Goal: Transaction & Acquisition: Purchase product/service

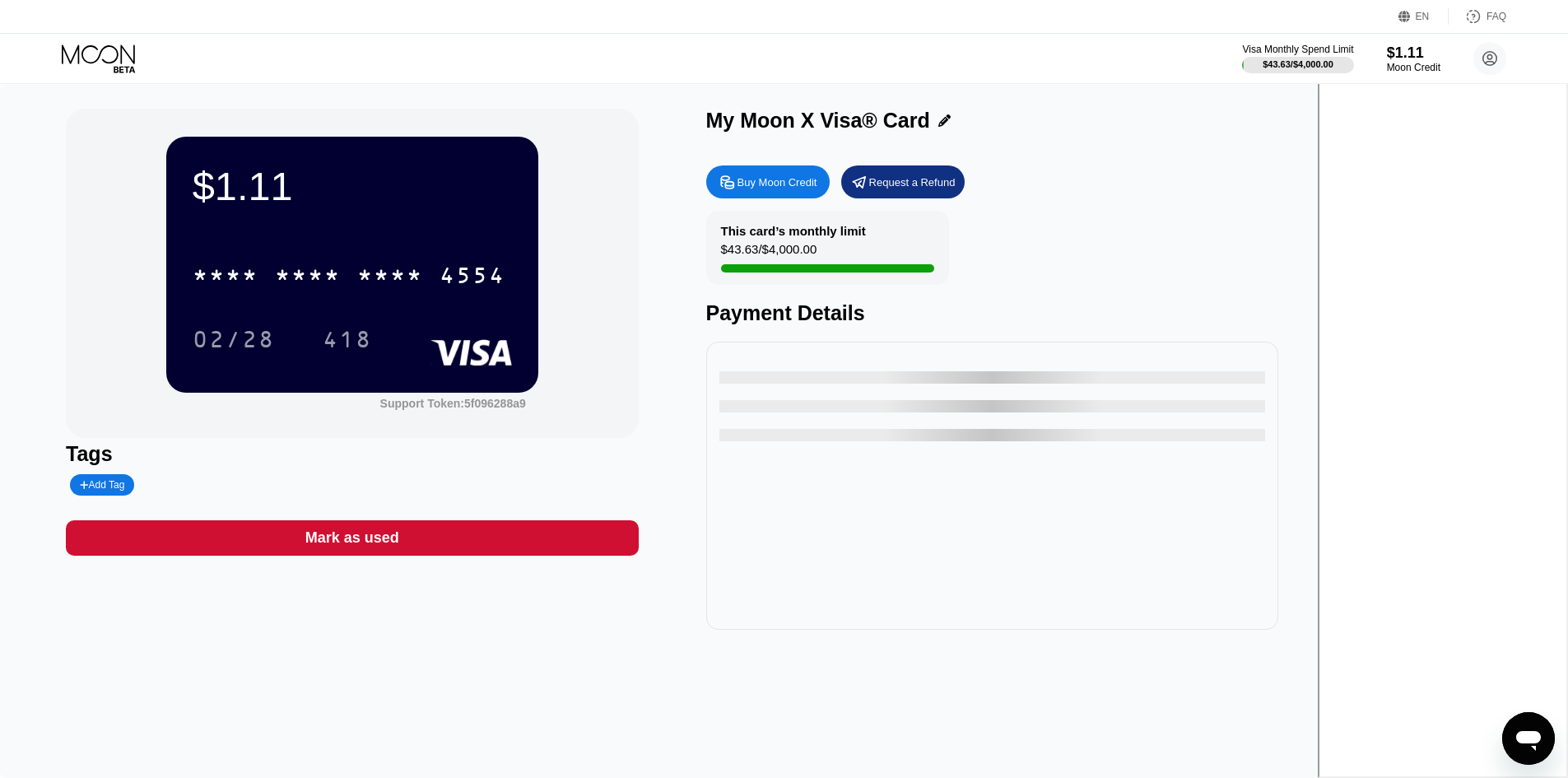
click at [925, 272] on div at bounding box center [838, 268] width 233 height 8
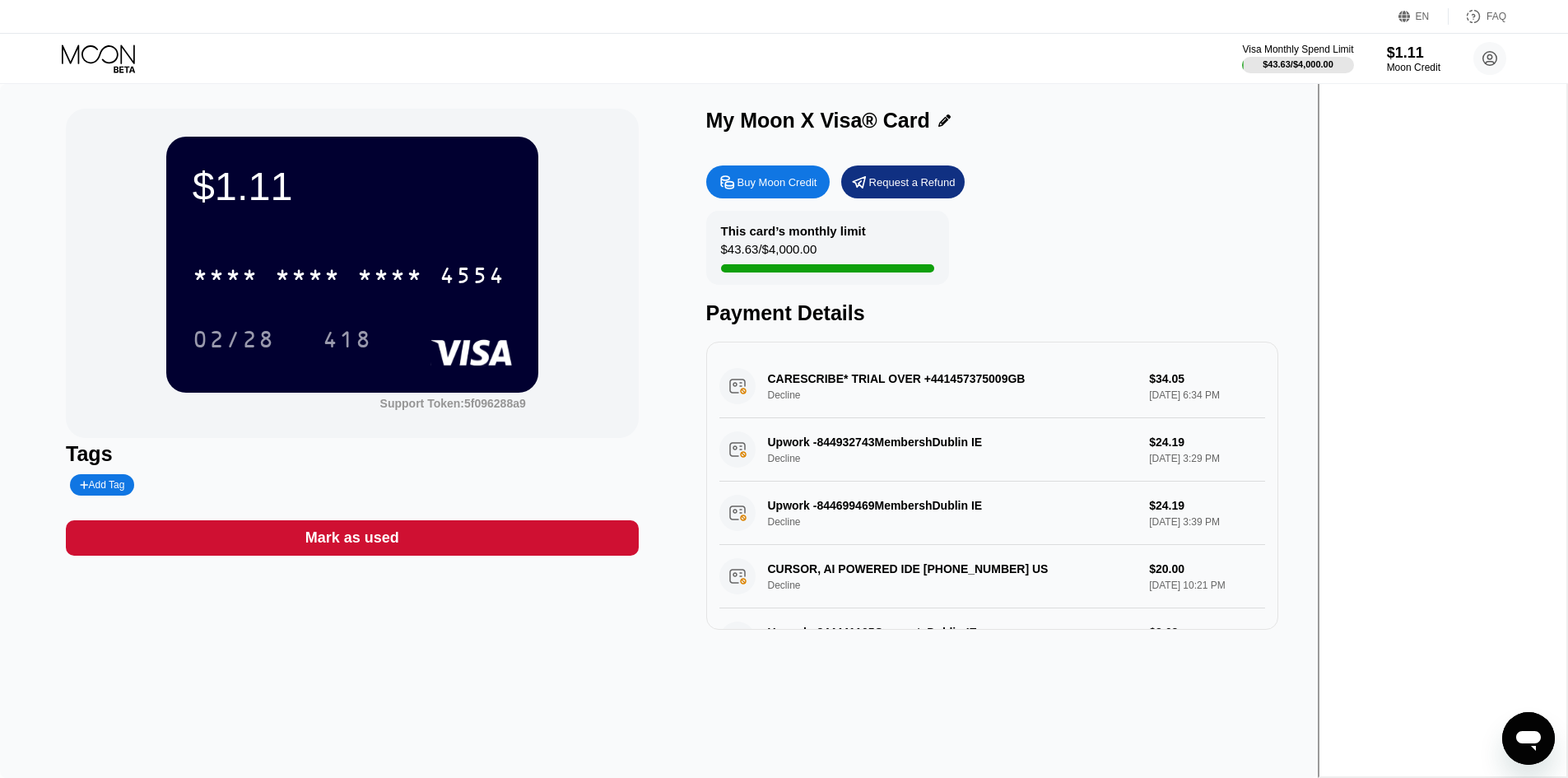
click at [817, 177] on div "Buy Moon Credit" at bounding box center [777, 182] width 80 height 14
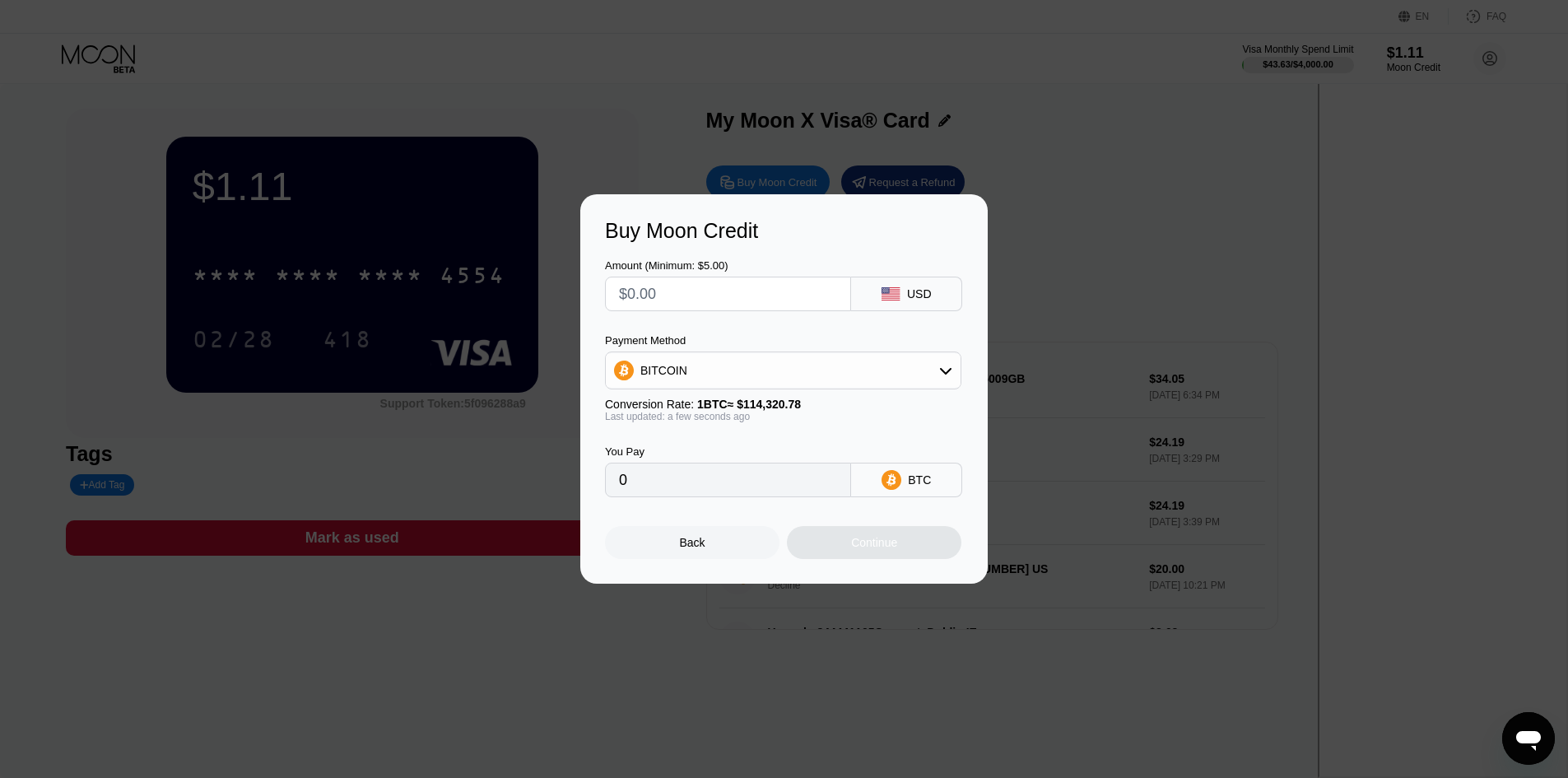
click at [770, 281] on input "text" at bounding box center [728, 294] width 218 height 33
type input "$2"
type input "0.00001750"
type input "$25"
type input "0.00021869"
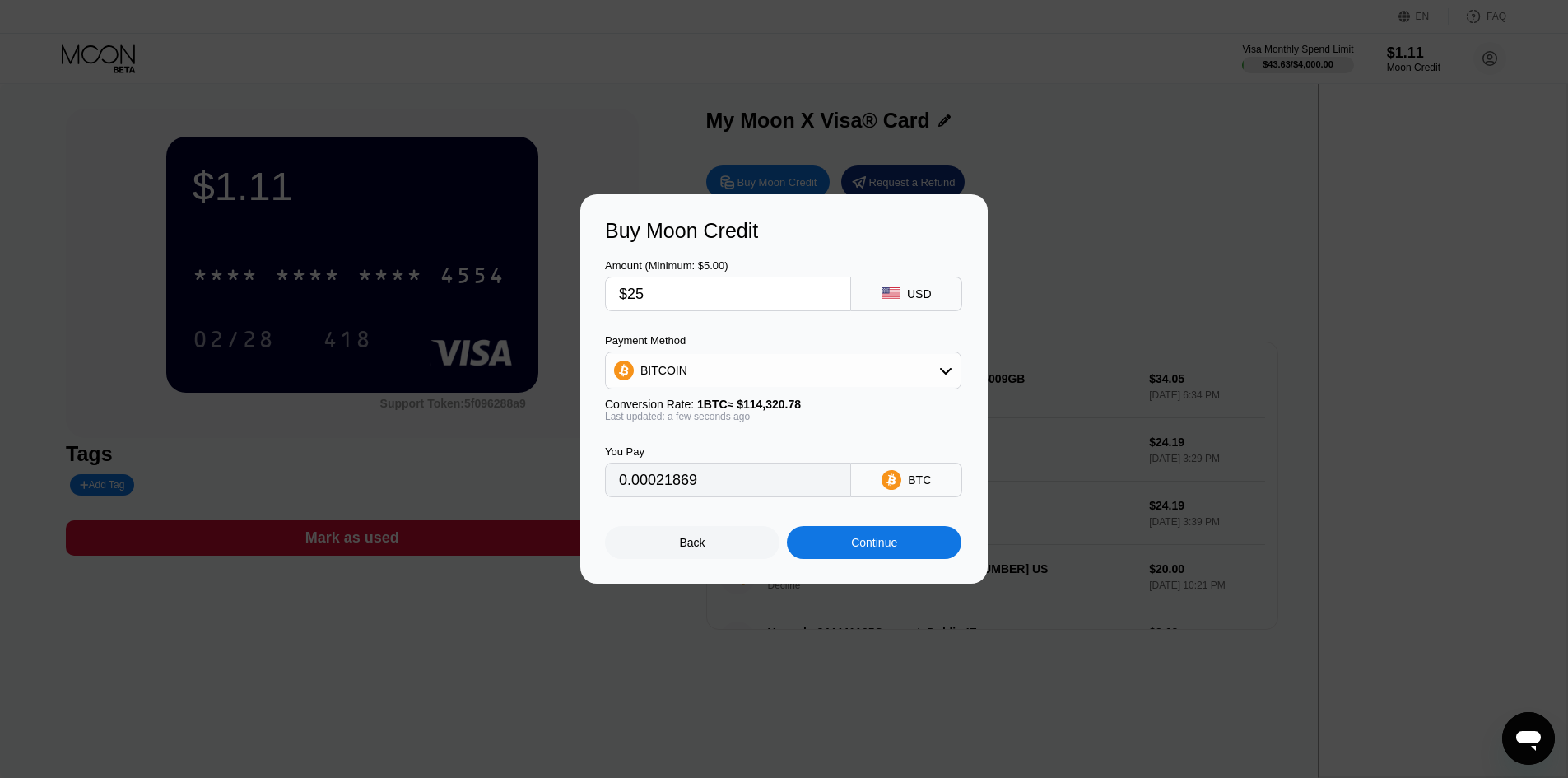
type input "$25"
click at [916, 358] on div "BITCOIN" at bounding box center [784, 370] width 355 height 33
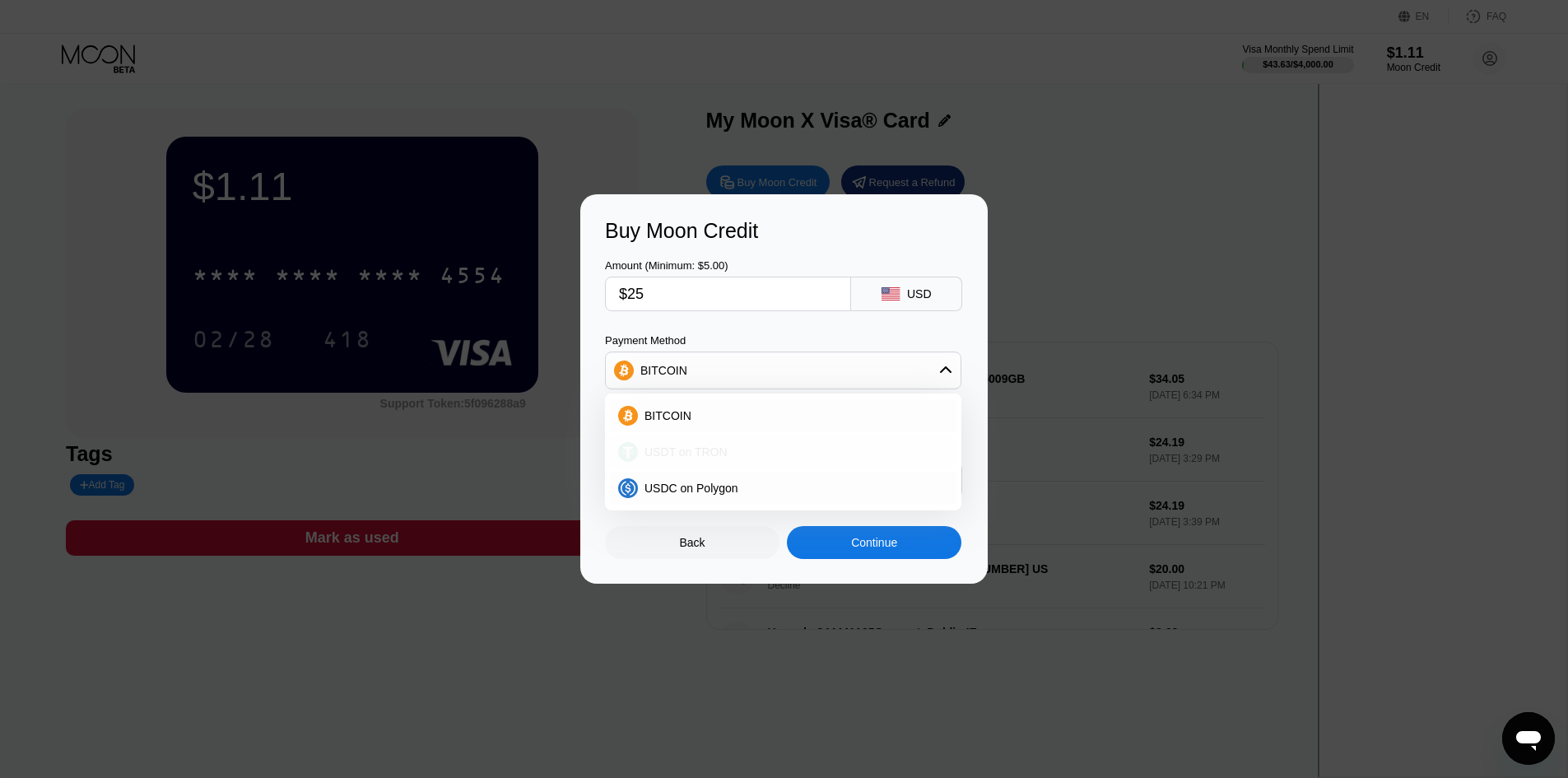
click at [744, 454] on div "USDT on TRON" at bounding box center [793, 452] width 311 height 13
type input "25.25"
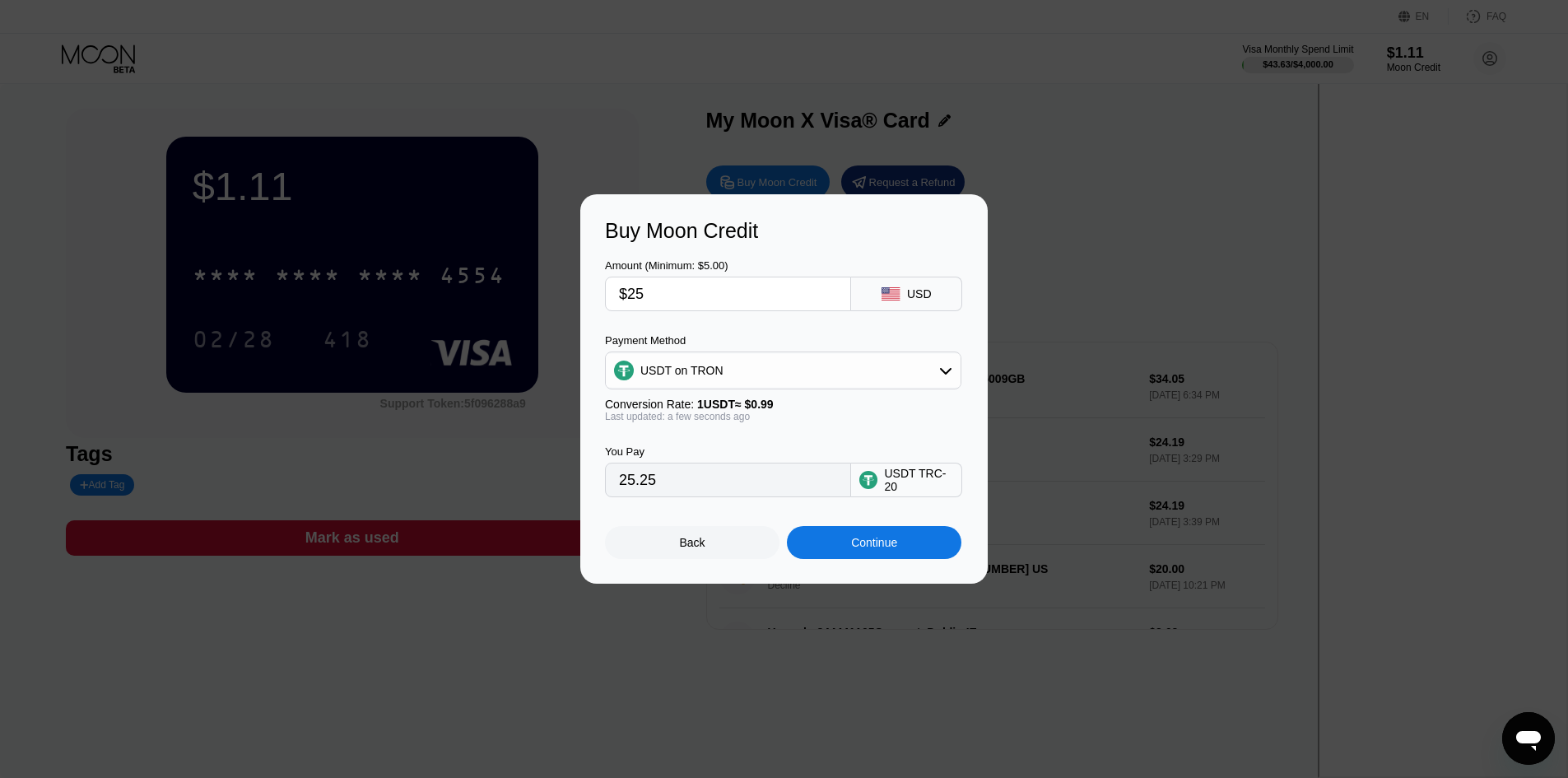
click at [835, 436] on div "You Pay 25.25 USDT TRC-20" at bounding box center [784, 460] width 358 height 75
click at [802, 433] on div "You Pay 25.25 USDT TRC-20" at bounding box center [784, 460] width 358 height 75
click at [865, 549] on div "Continue" at bounding box center [874, 542] width 46 height 13
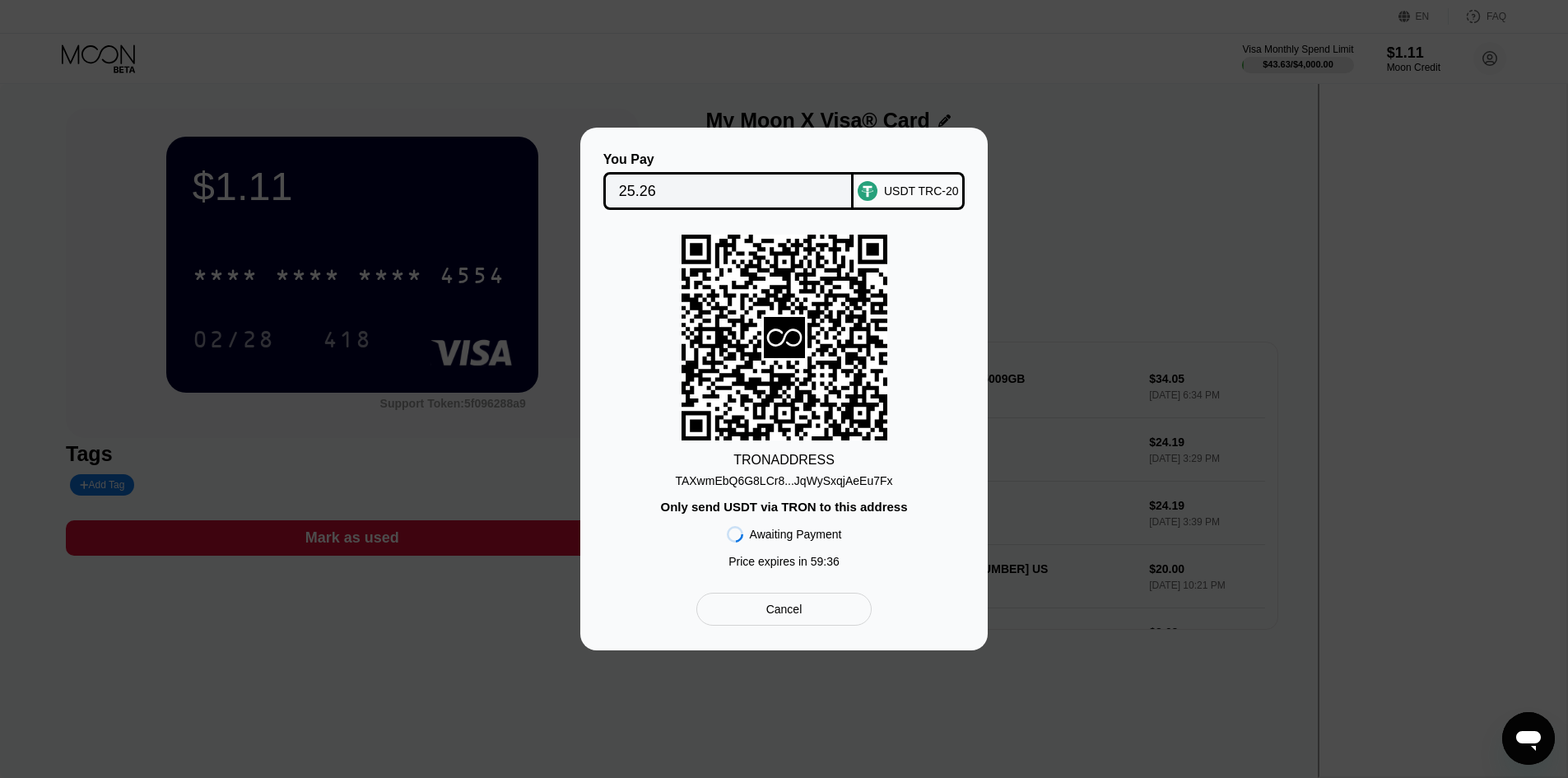
click at [809, 480] on div "TAXwmEbQ6G8LCr8...JqWySxqjAeEu7Fx" at bounding box center [784, 481] width 218 height 13
click at [784, 481] on div "TAXwmEbQ6G8LCr8...JqWySxqjAeEu7Fx" at bounding box center [784, 481] width 218 height 13
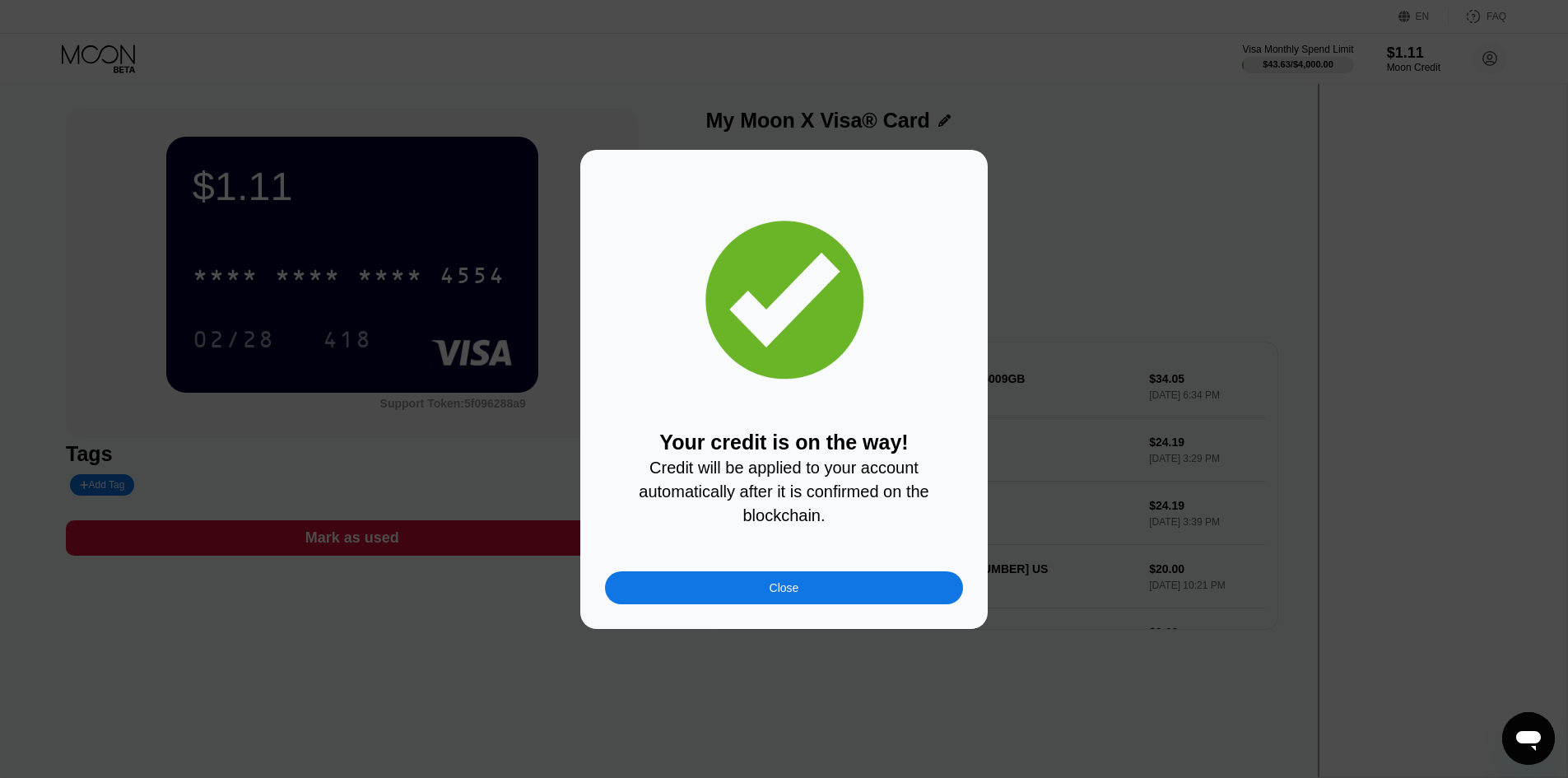
click at [780, 587] on div "Close" at bounding box center [784, 587] width 30 height 13
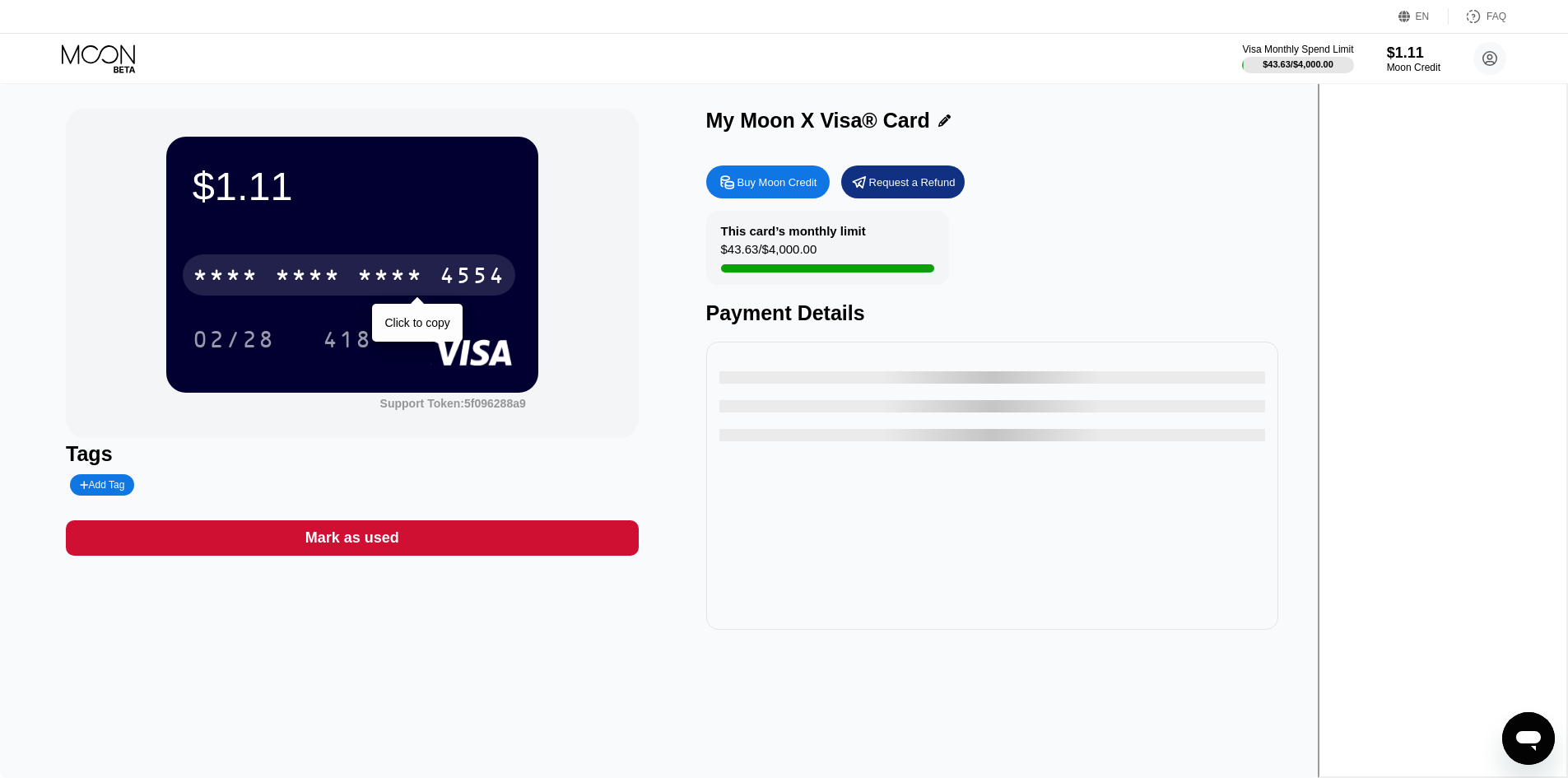
click at [506, 272] on div "4554" at bounding box center [472, 278] width 66 height 26
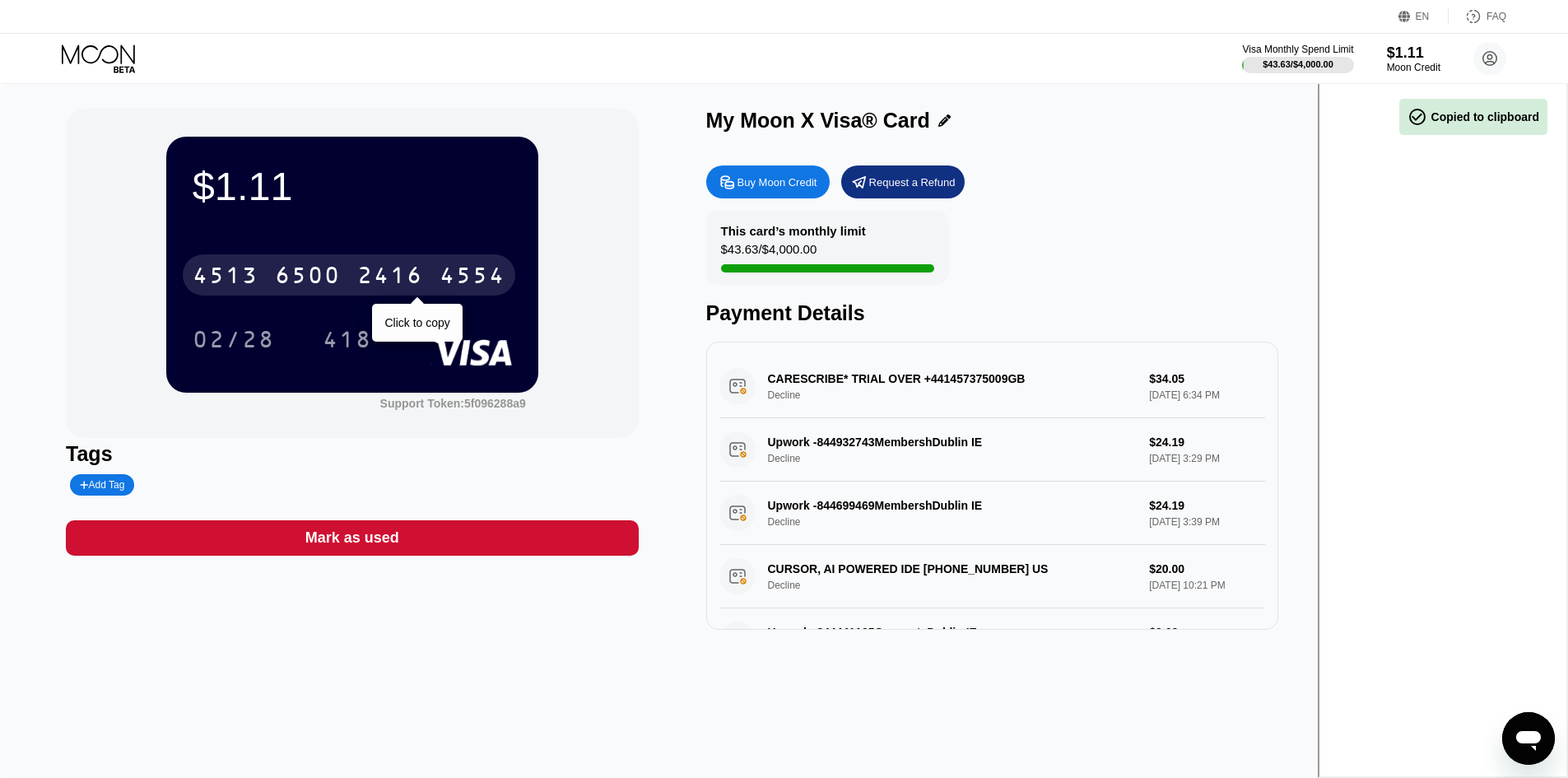
click at [423, 285] on div "2416" at bounding box center [390, 278] width 66 height 26
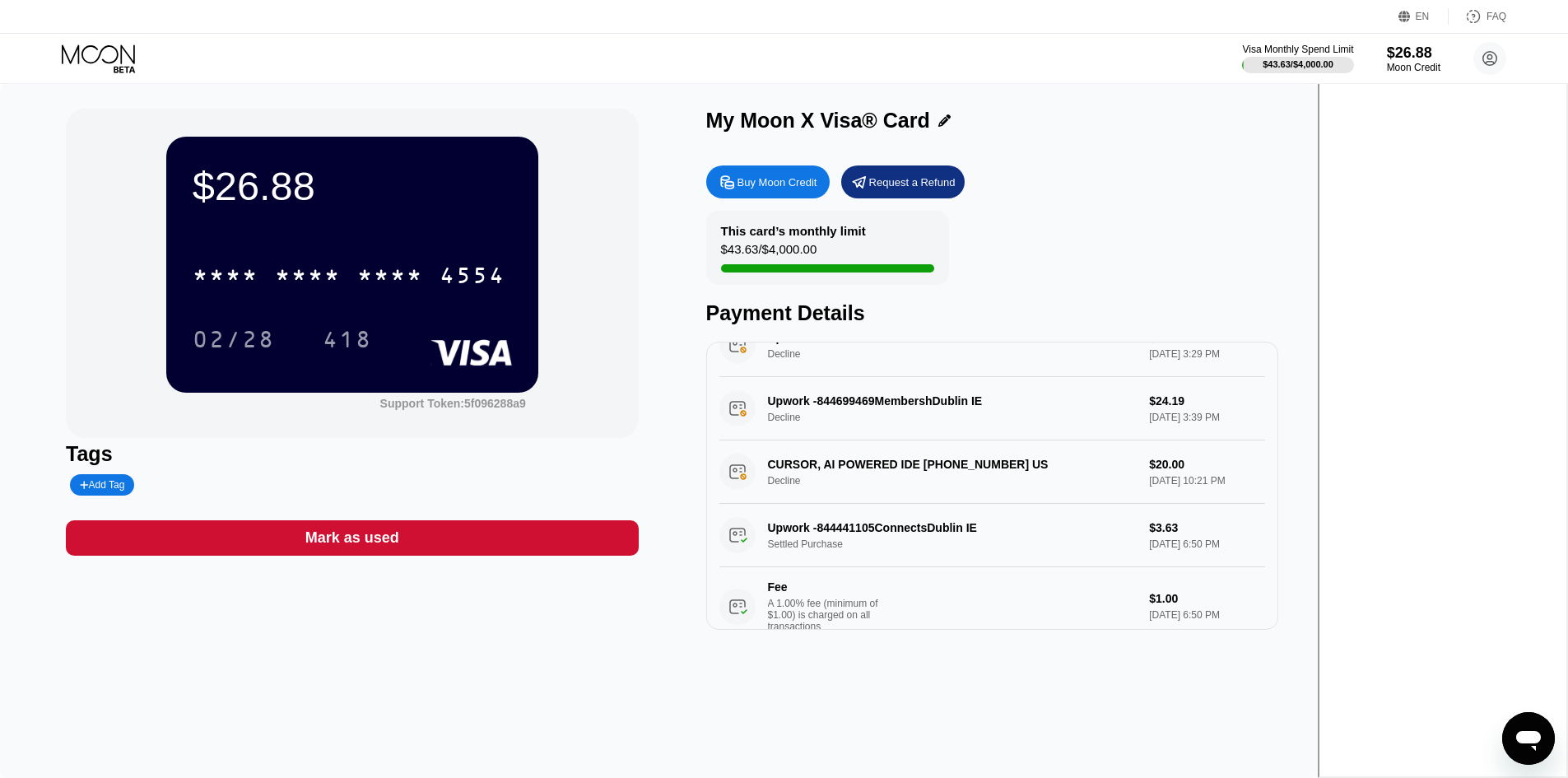
scroll to position [247, 0]
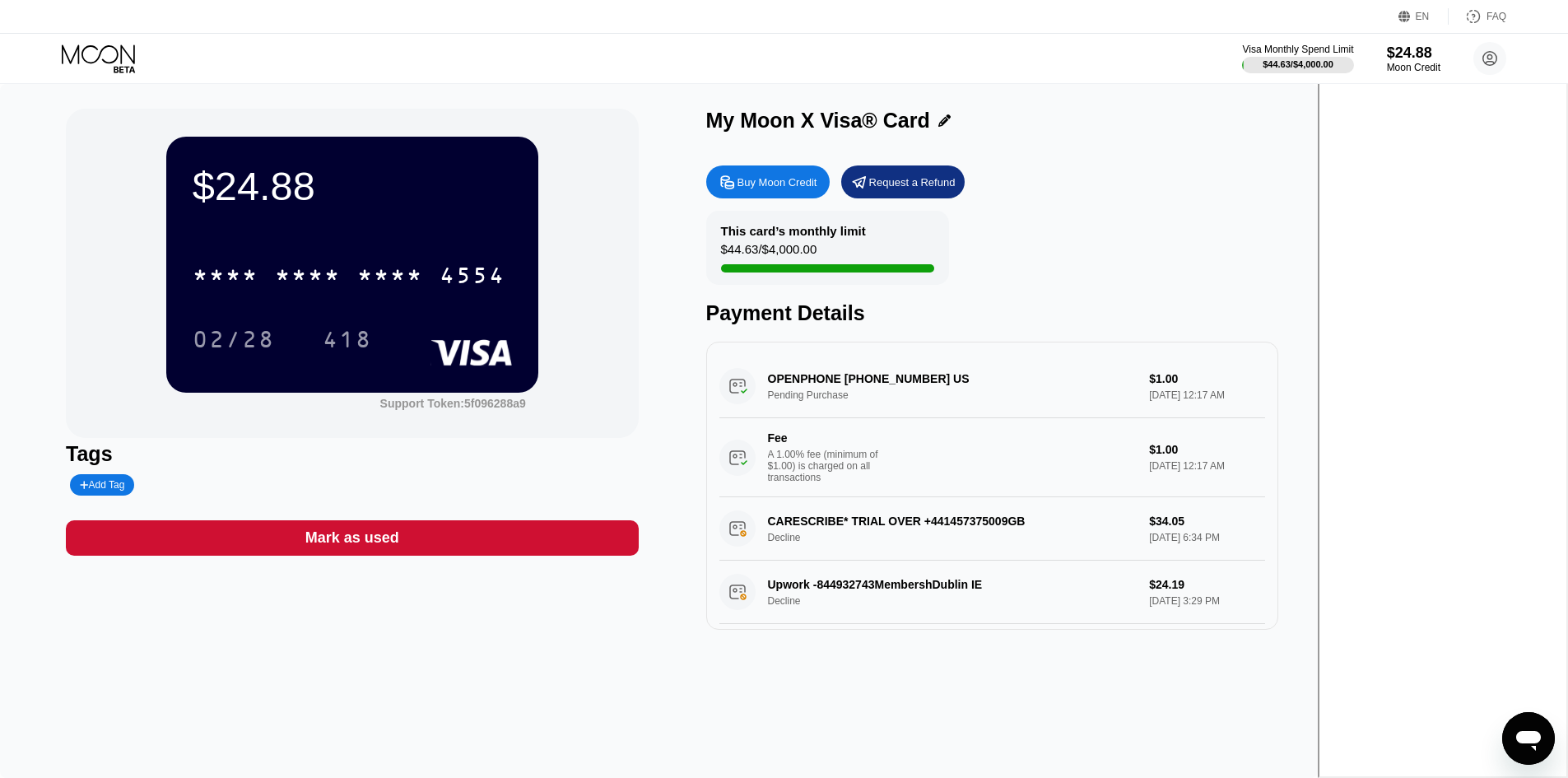
click at [1278, 204] on div "Buy Moon Credit Request a Refund This card’s monthly limit $44.63 / $4,000.00 P…" at bounding box center [993, 394] width 572 height 473
click at [1204, 238] on div "This card’s monthly limit $44.63 / $4,000.00 Payment Details" at bounding box center [993, 268] width 572 height 114
